Goal: Entertainment & Leisure: Consume media (video, audio)

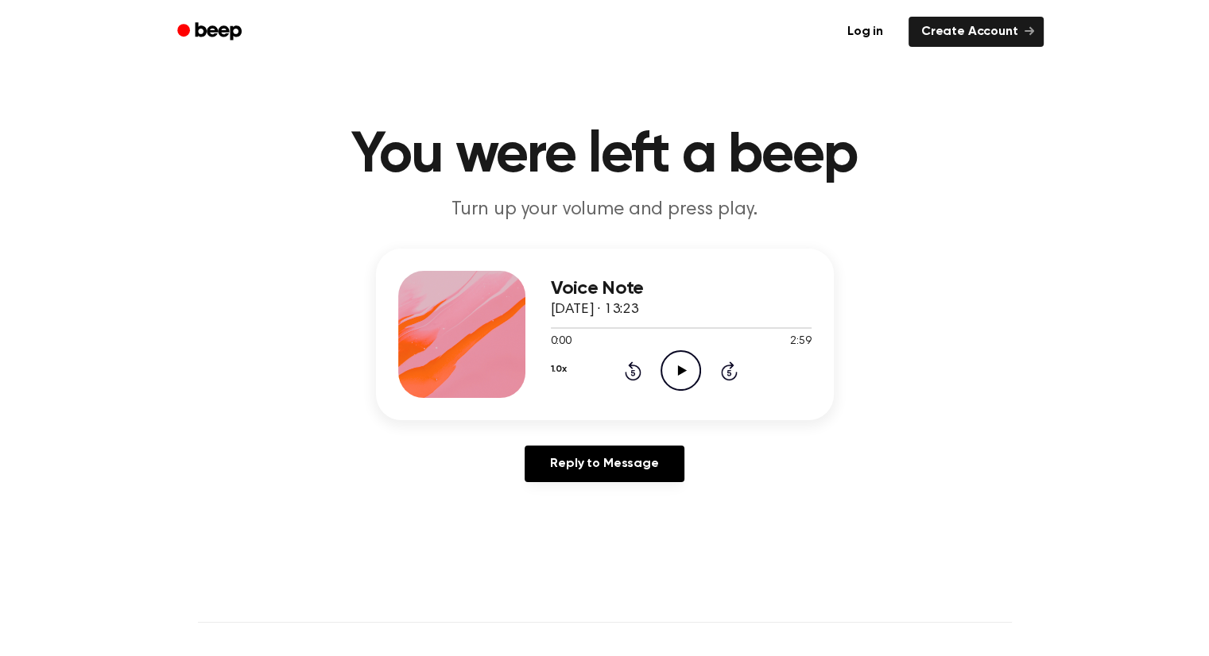
click at [678, 369] on icon at bounding box center [682, 371] width 9 height 10
click at [680, 376] on icon "Pause Audio" at bounding box center [680, 370] width 41 height 41
drag, startPoint x: 633, startPoint y: 328, endPoint x: 542, endPoint y: 338, distance: 91.1
click at [542, 338] on div "Voice Note [DATE] · 13:23 0:59 2:59 Your browser does not support the [object O…" at bounding box center [605, 335] width 458 height 172
click at [598, 328] on div at bounding box center [594, 328] width 87 height 2
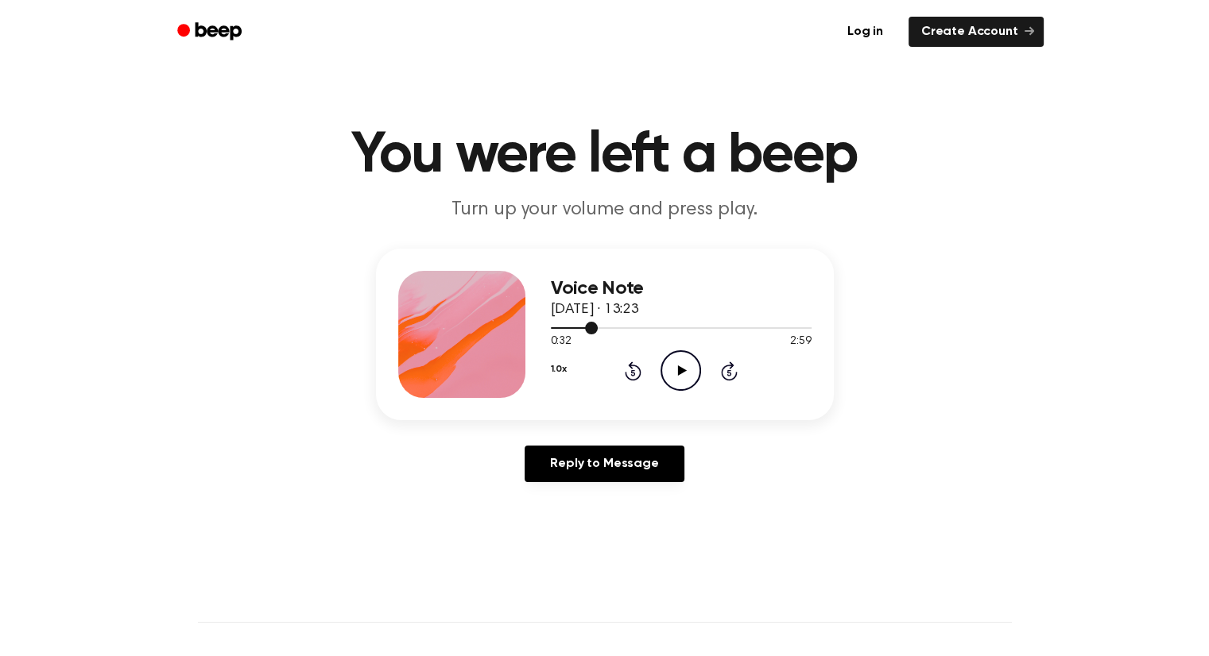
click at [560, 329] on div at bounding box center [681, 327] width 261 height 13
drag, startPoint x: 549, startPoint y: 331, endPoint x: 563, endPoint y: 331, distance: 13.5
click at [563, 331] on div at bounding box center [681, 327] width 261 height 13
click at [552, 328] on span at bounding box center [556, 328] width 13 height 13
click at [683, 376] on icon "Play Audio" at bounding box center [680, 370] width 41 height 41
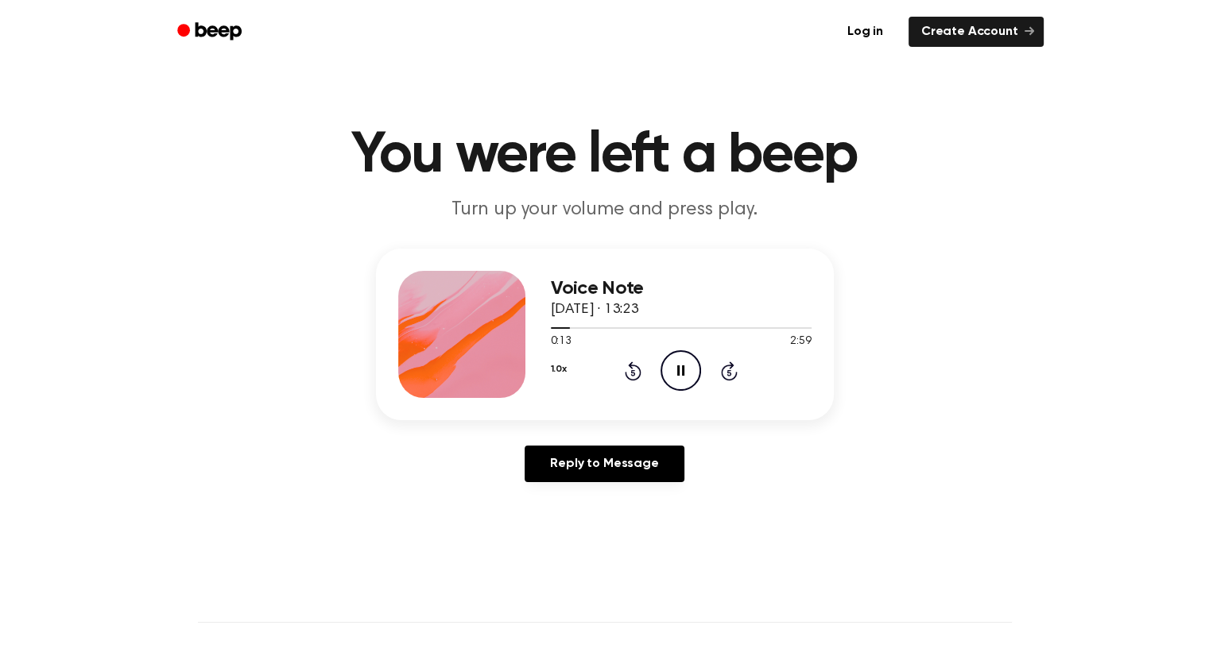
click at [687, 379] on icon "Pause Audio" at bounding box center [680, 370] width 41 height 41
click at [800, 114] on main "You were left a beep Turn up your volume and press play. Voice Note [DATE] · 13…" at bounding box center [604, 490] width 1209 height 980
click at [678, 370] on icon at bounding box center [682, 371] width 9 height 10
